Goal: Transaction & Acquisition: Purchase product/service

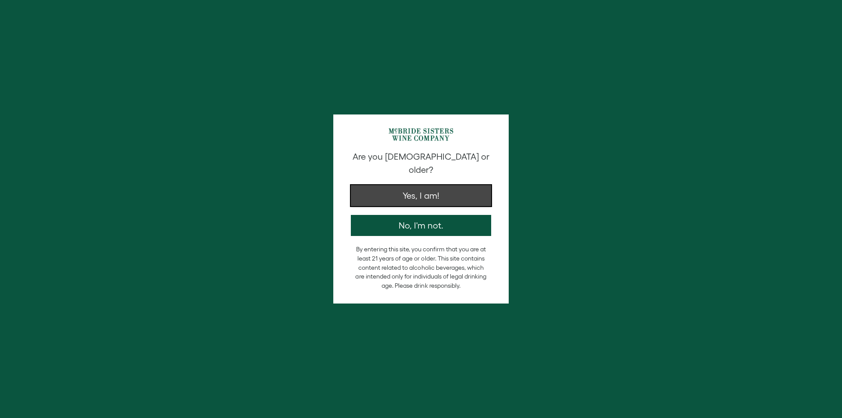
click at [426, 192] on button "Yes, I am!" at bounding box center [421, 195] width 140 height 21
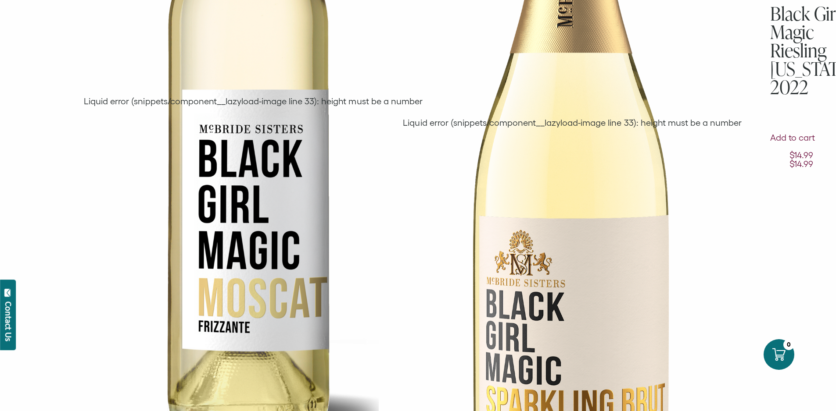
scroll to position [1360, 0]
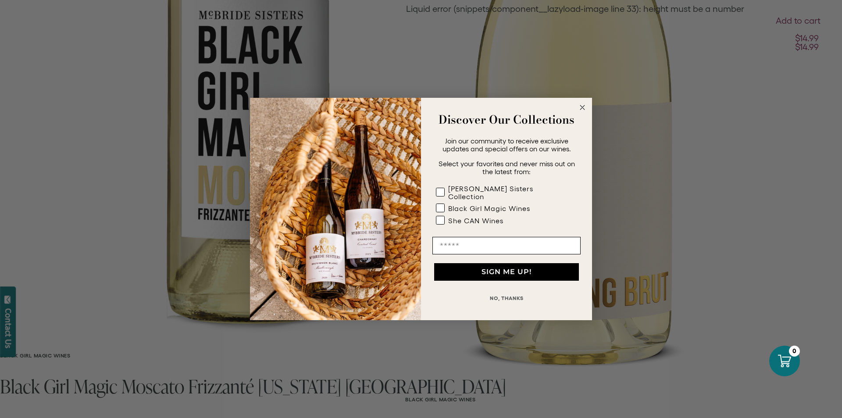
click at [582, 113] on circle "Close dialog" at bounding box center [583, 108] width 10 height 10
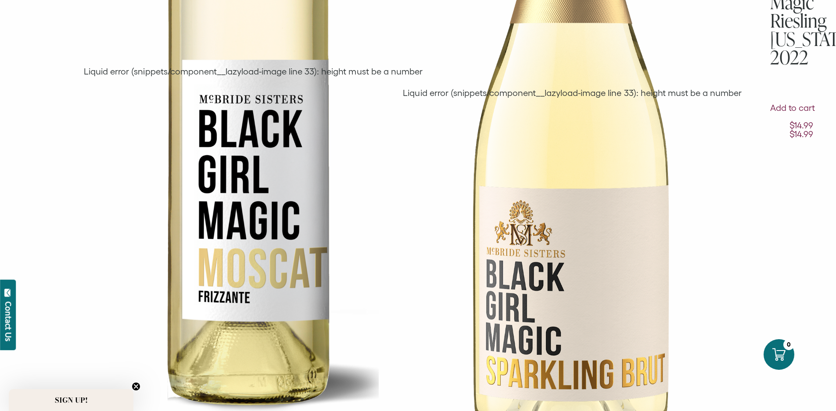
scroll to position [1272, 0]
click at [434, 266] on div "Liquid error (snippets/component__lazyload-image line 33): height must be a num…" at bounding box center [572, 94] width 340 height 769
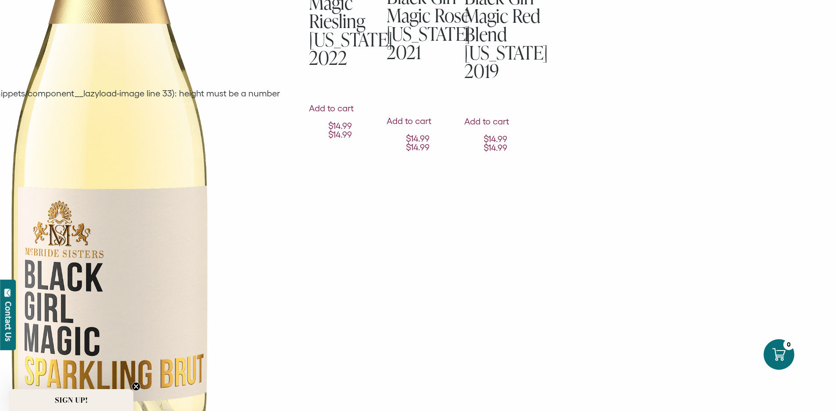
click at [3, 226] on div "**********" at bounding box center [418, 196] width 836 height 972
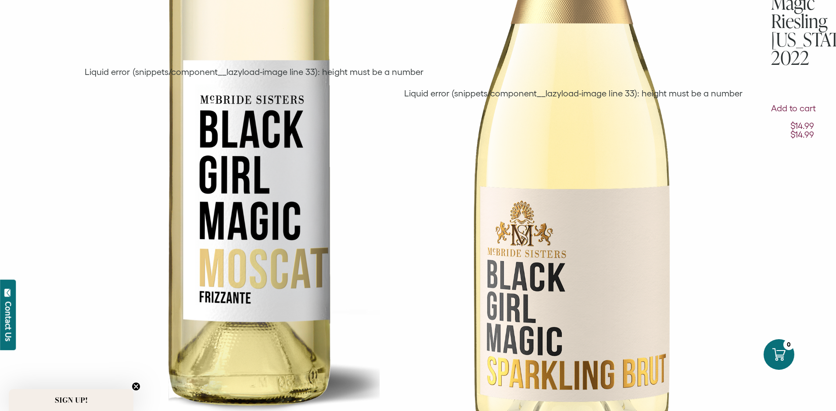
click at [250, 232] on img at bounding box center [254, 72] width 251 height 725
